Goal: Transaction & Acquisition: Purchase product/service

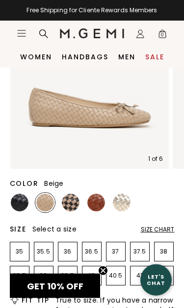
scroll to position [132, 0]
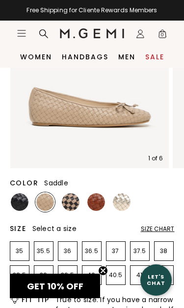
click at [95, 208] on img at bounding box center [96, 202] width 18 height 18
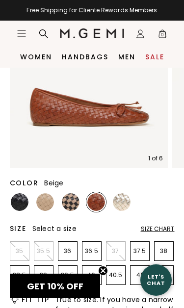
click at [44, 208] on img at bounding box center [45, 202] width 18 height 18
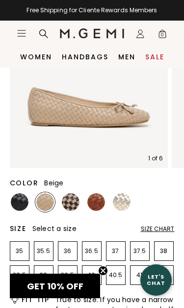
click at [14, 202] on img at bounding box center [20, 202] width 18 height 18
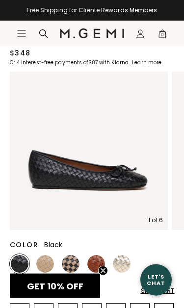
scroll to position [72, 0]
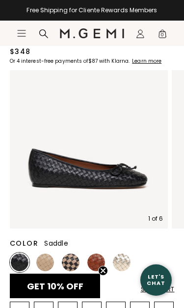
click at [96, 262] on img at bounding box center [96, 262] width 18 height 18
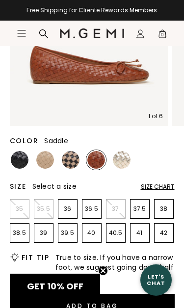
scroll to position [174, 0]
